Goal: Find specific page/section: Find specific page/section

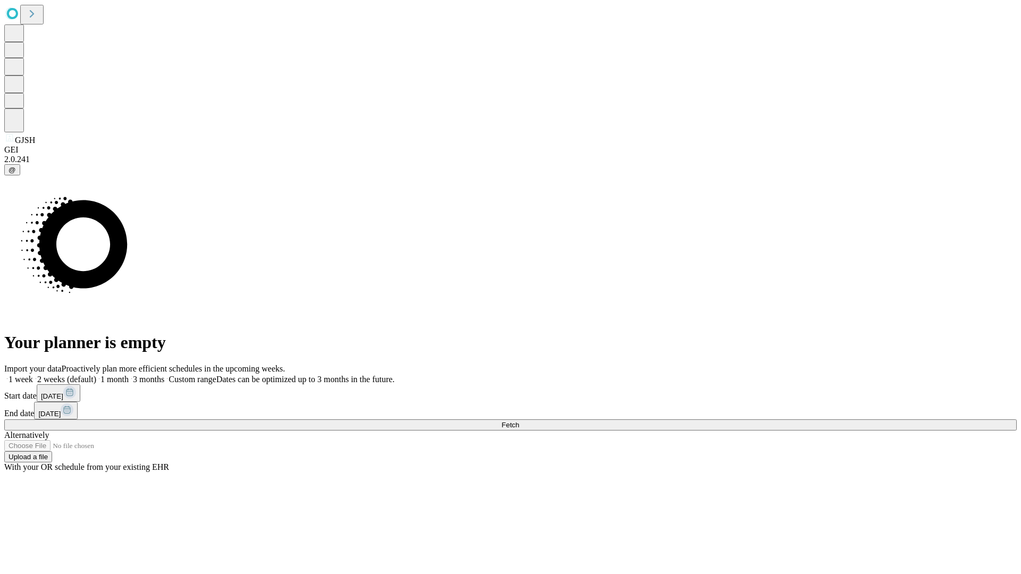
click at [519, 421] on span "Fetch" at bounding box center [510, 425] width 18 height 8
